Goal: Task Accomplishment & Management: Use online tool/utility

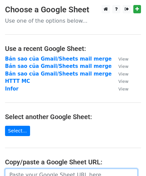
click at [51, 173] on input "url" at bounding box center [71, 175] width 132 height 13
paste input "https://docs.google.com/spreadsheets/d/1RDEMl2MT2swuoAQHx0MEkaz9ioxrReap5eyQ3Ue…"
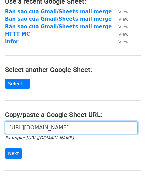
scroll to position [102, 0]
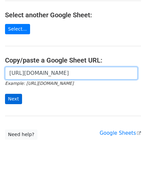
type input "https://docs.google.com/spreadsheets/d/1RDEMl2MT2swuoAQHx0MEkaz9ioxrReap5eyQ3Ue…"
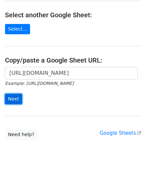
scroll to position [0, 0]
click at [9, 96] on input "Next" at bounding box center [13, 99] width 17 height 10
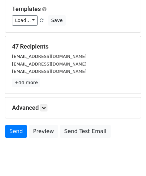
scroll to position [81, 0]
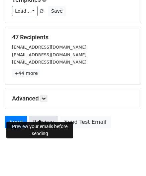
click at [43, 118] on link "Preview" at bounding box center [43, 122] width 29 height 13
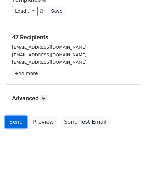
click at [17, 116] on link "Send" at bounding box center [16, 122] width 22 height 13
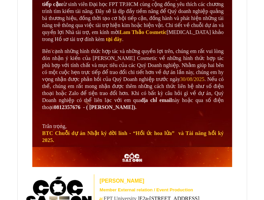
scroll to position [666, 0]
